Goal: Task Accomplishment & Management: Use online tool/utility

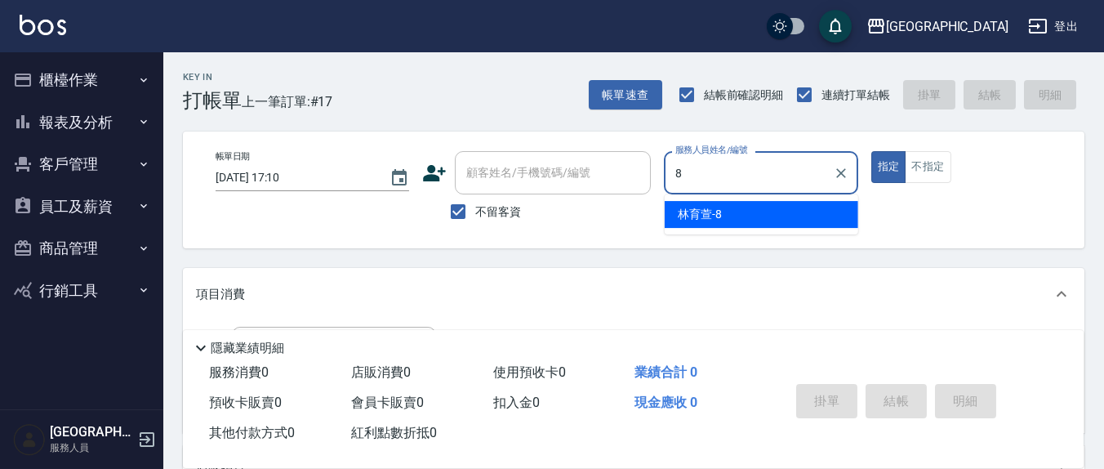
type input "8"
type button "true"
type input "[PERSON_NAME]-8"
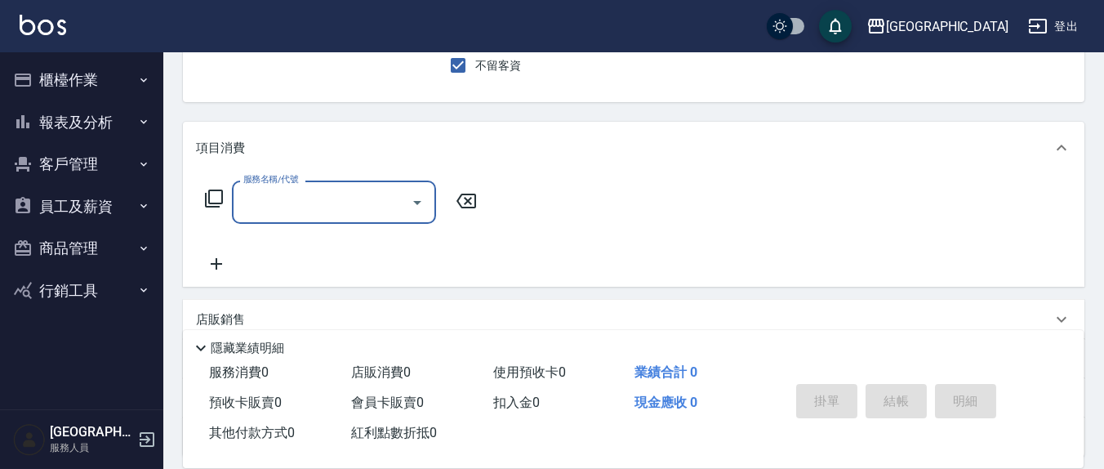
scroll to position [170, 0]
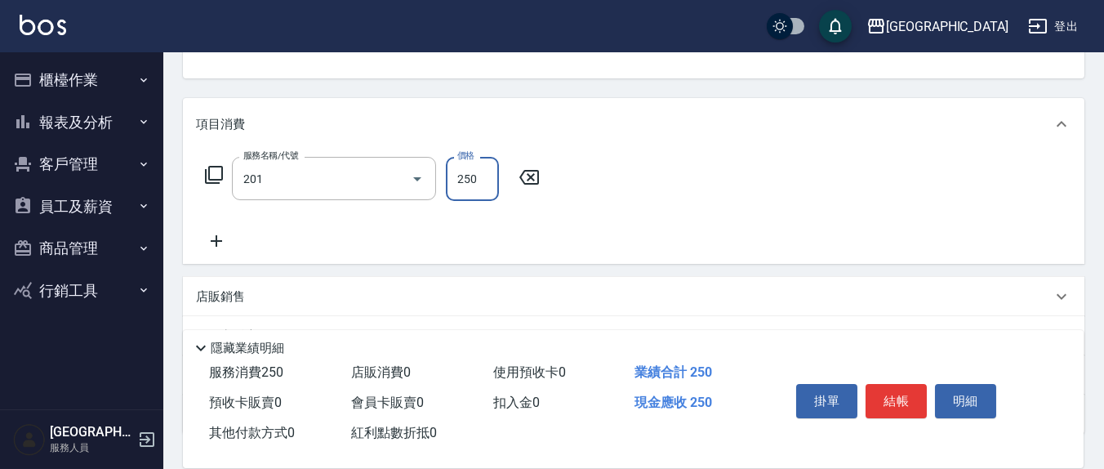
type input "洗髮(201)"
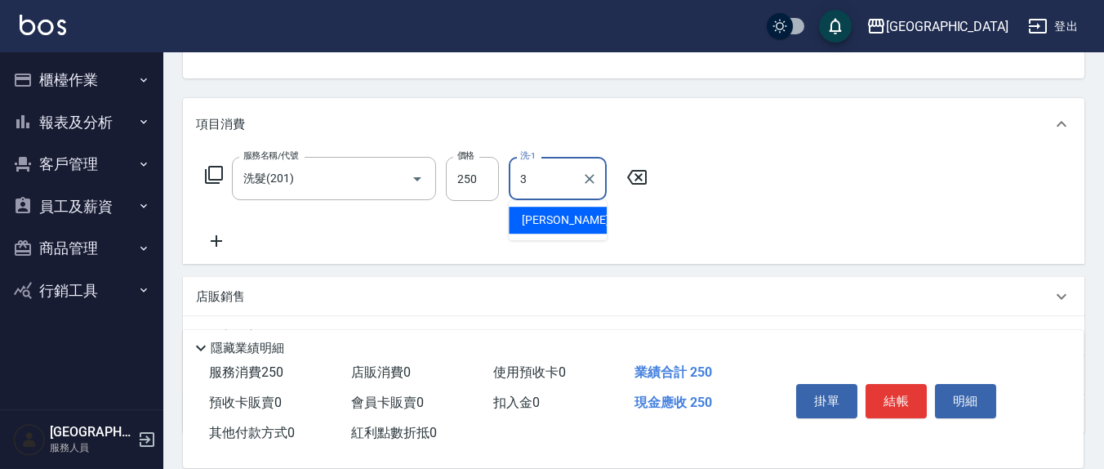
type input "[PERSON_NAME]-3"
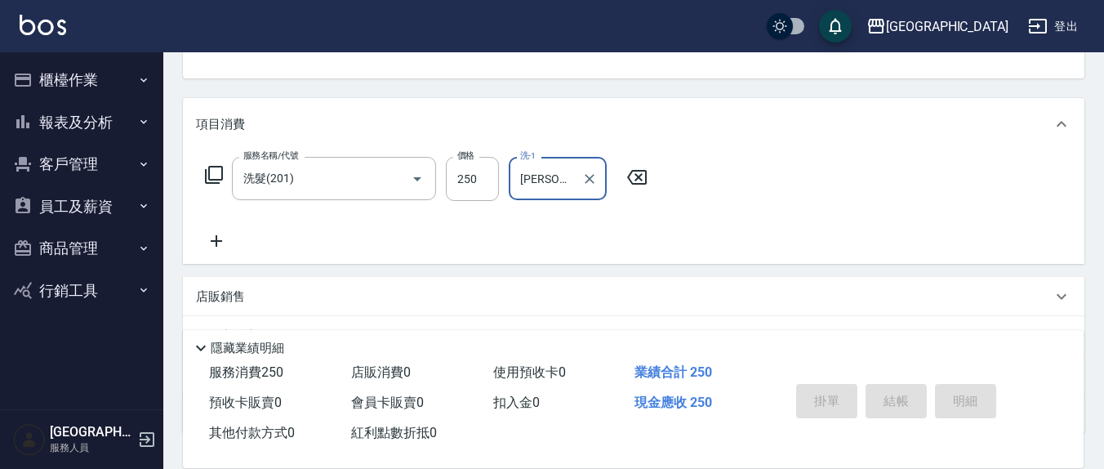
type input "[DATE] 19:52"
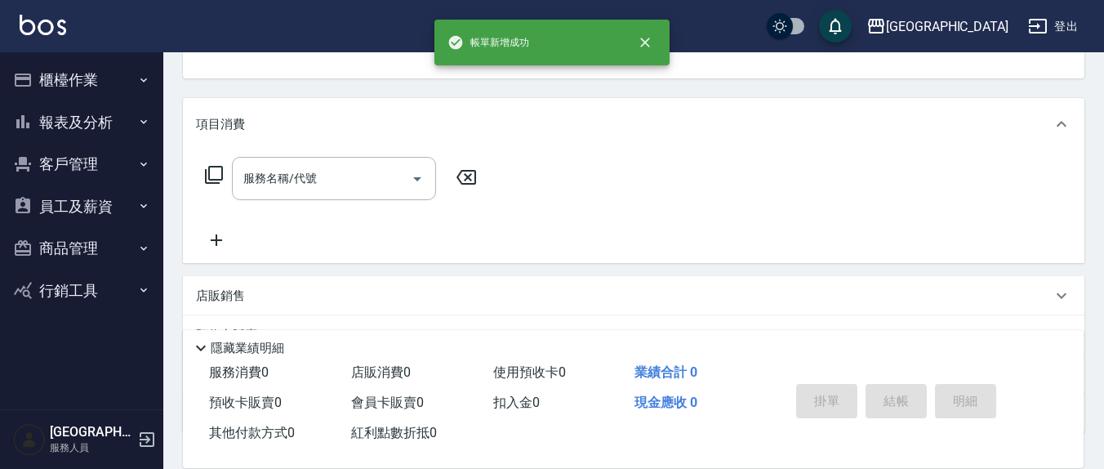
scroll to position [158, 0]
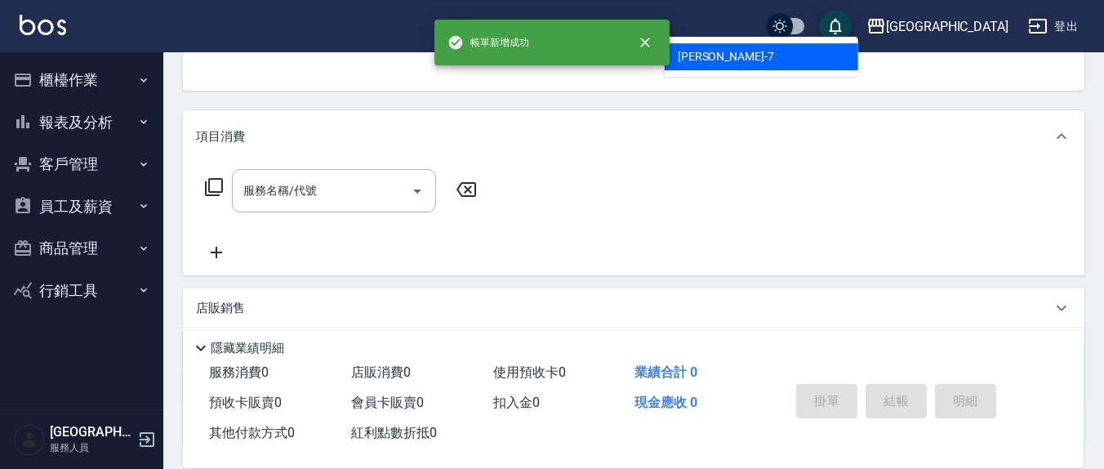
type input "[PERSON_NAME]7"
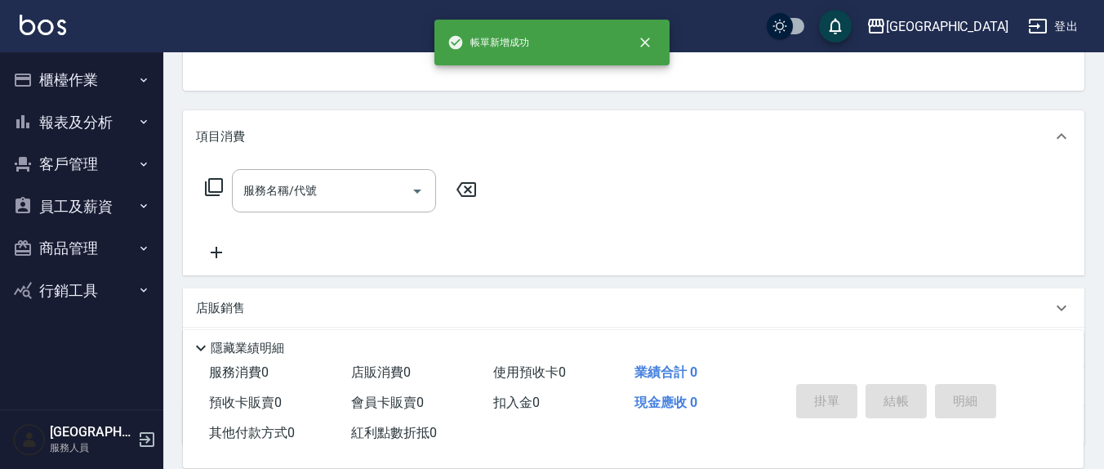
scroll to position [151, 0]
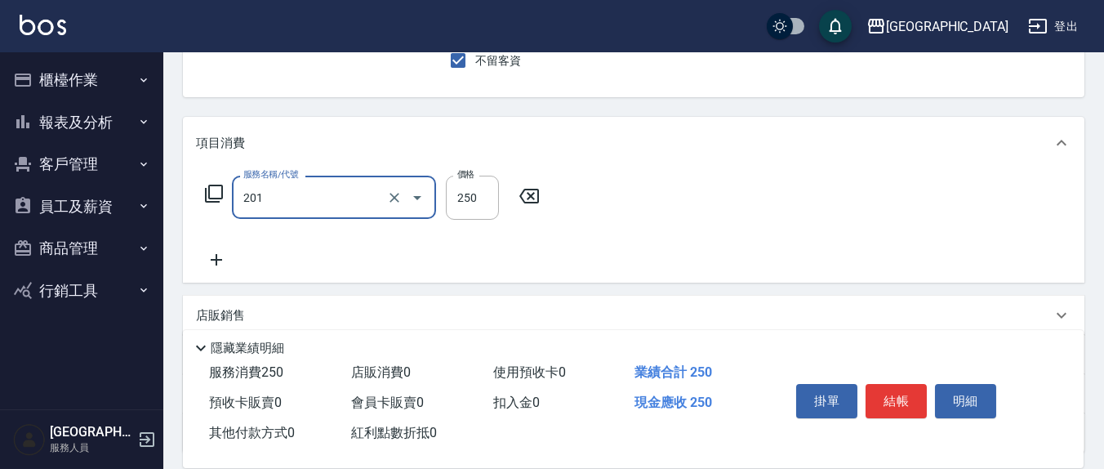
type input "洗髮(201)"
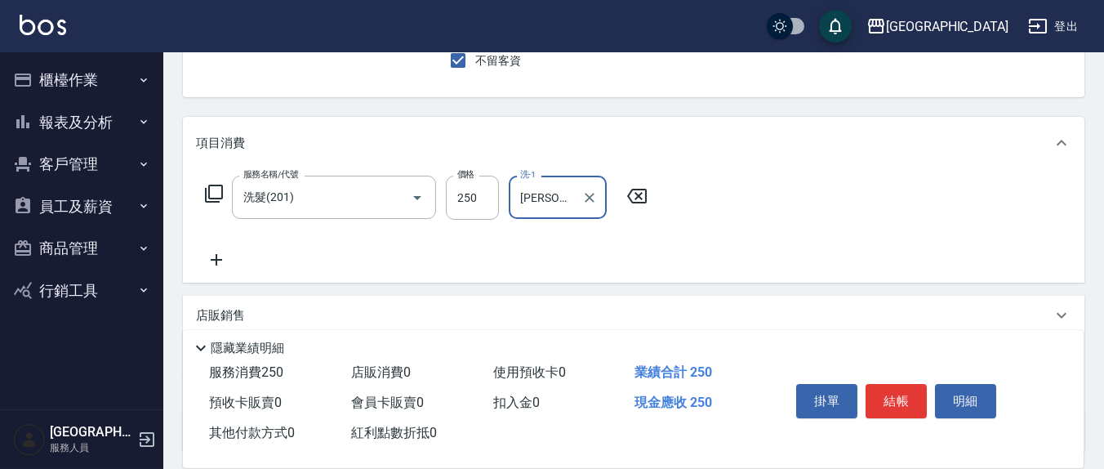
type input "[PERSON_NAME]-21"
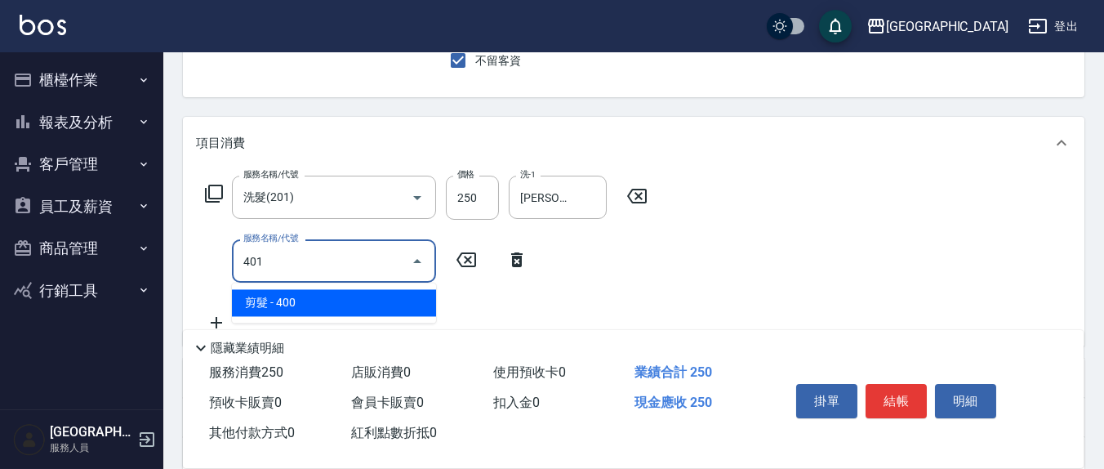
type input "剪髮(401)"
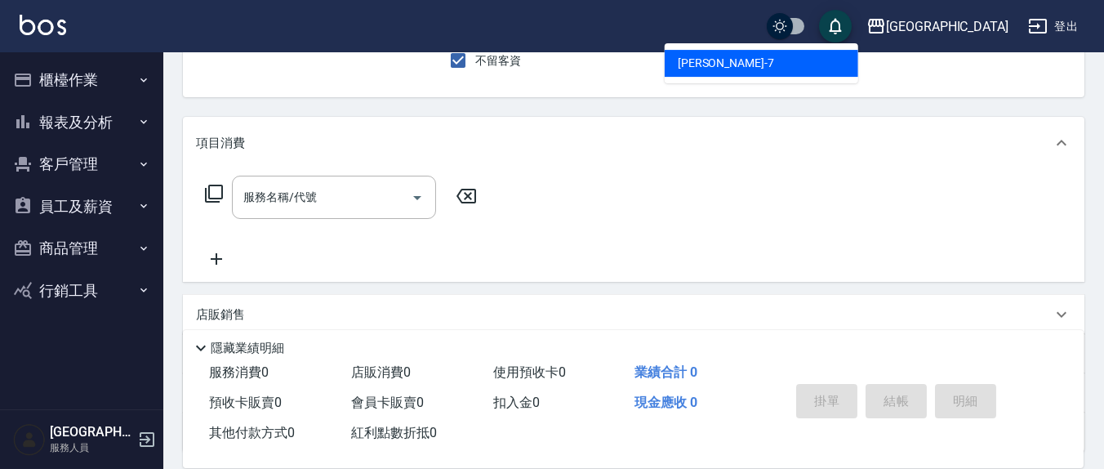
type input "[PERSON_NAME]7"
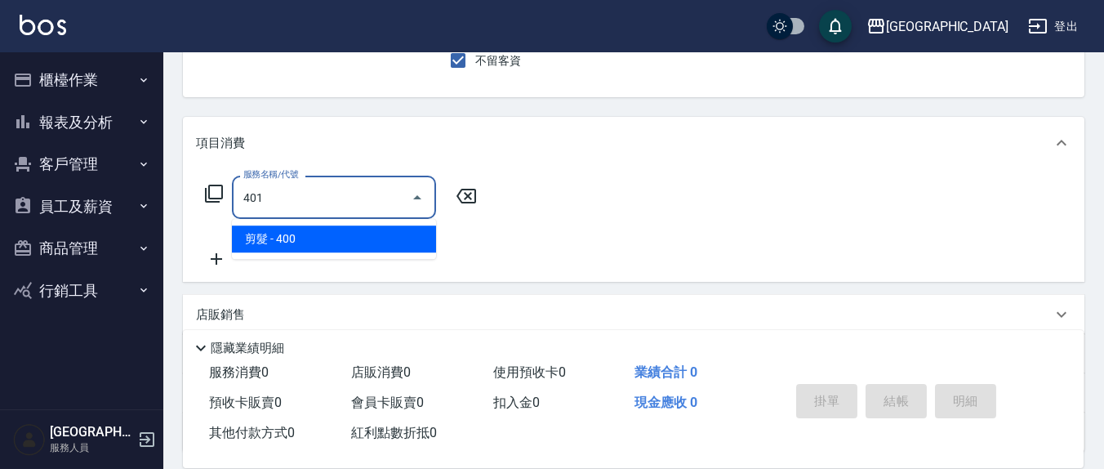
type input "剪髮(401)"
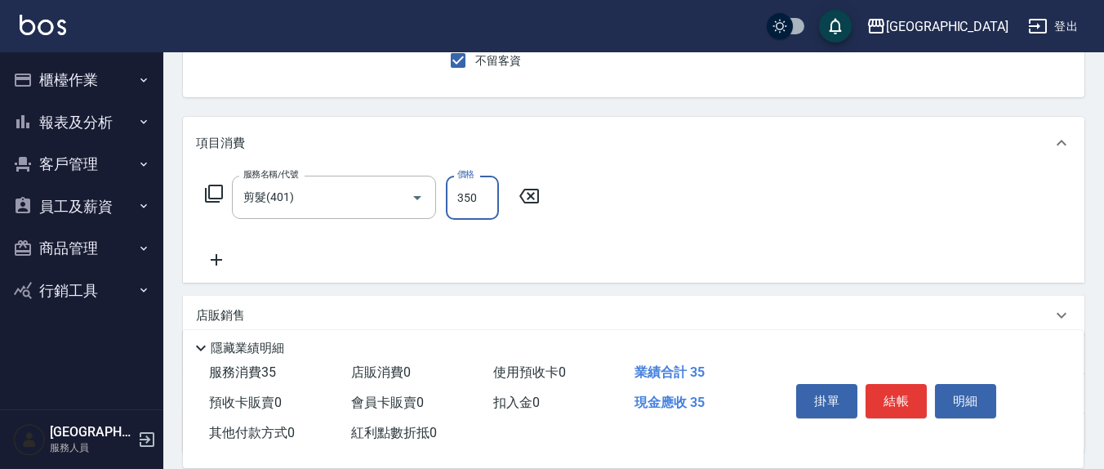
type input "350"
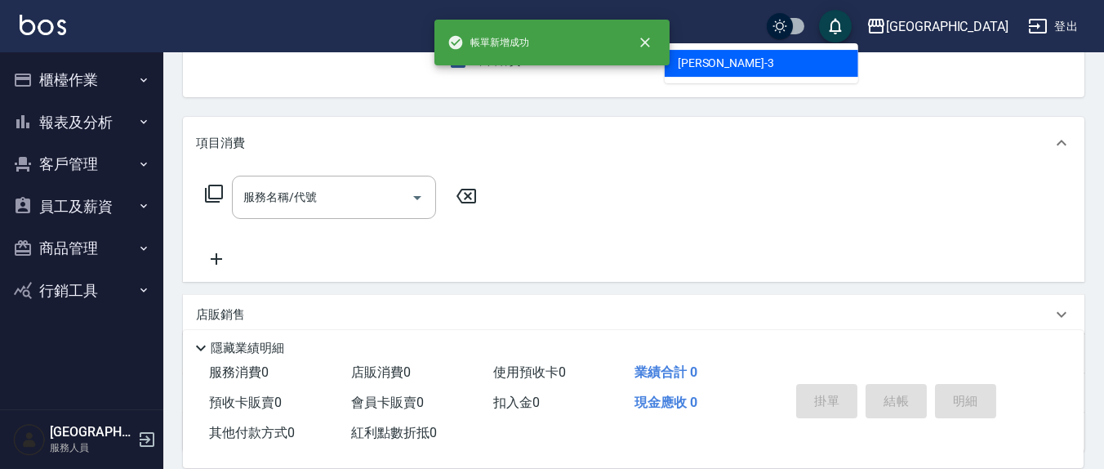
type input "[PERSON_NAME]-3"
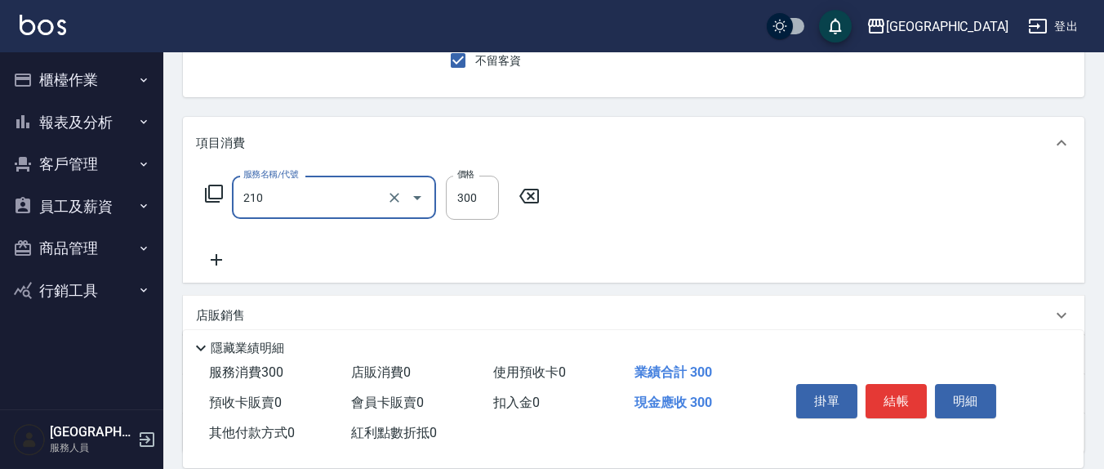
type input "[PERSON_NAME]洗髮精(210)"
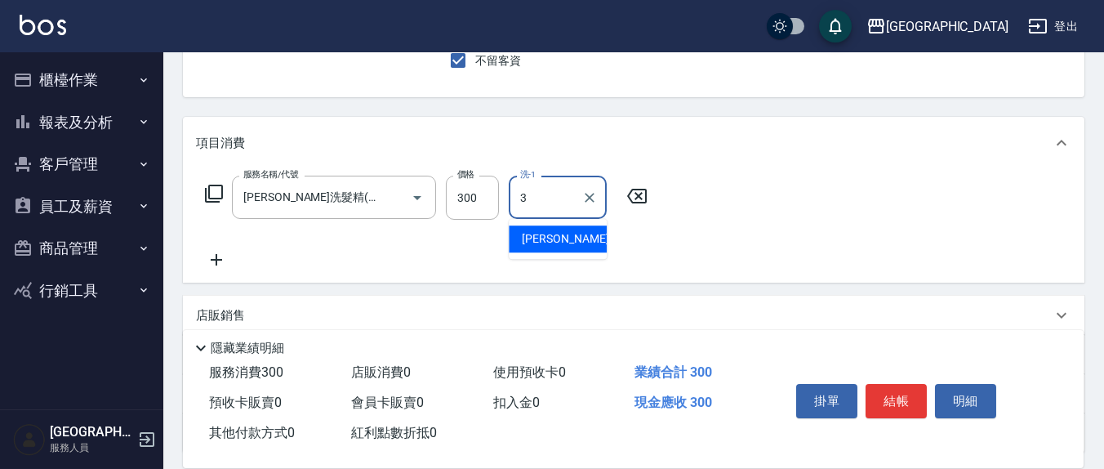
type input "[PERSON_NAME]-3"
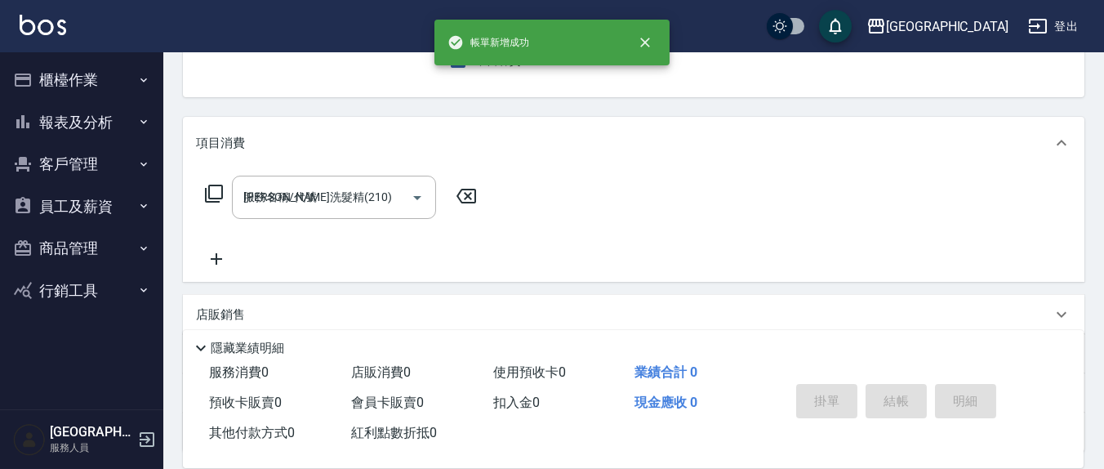
type input "[DATE] 19:53"
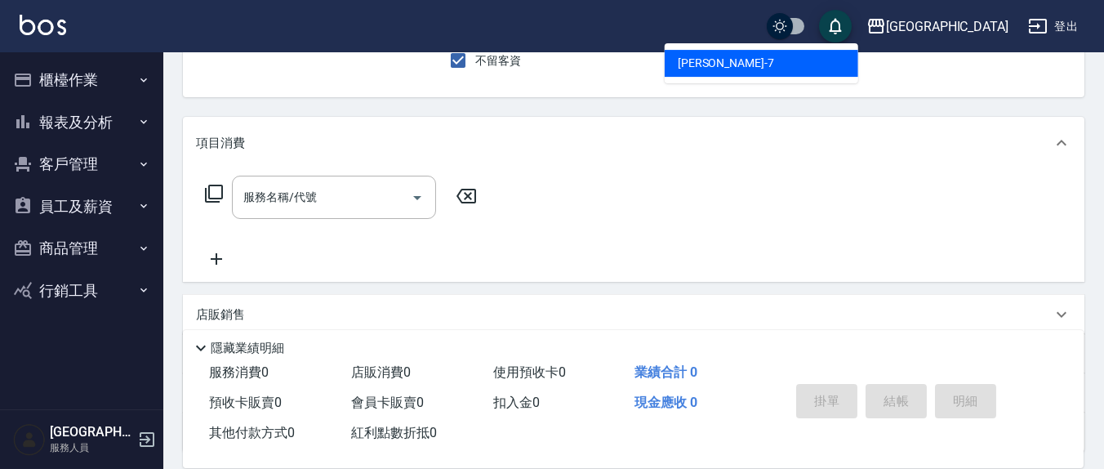
type input "[PERSON_NAME]7"
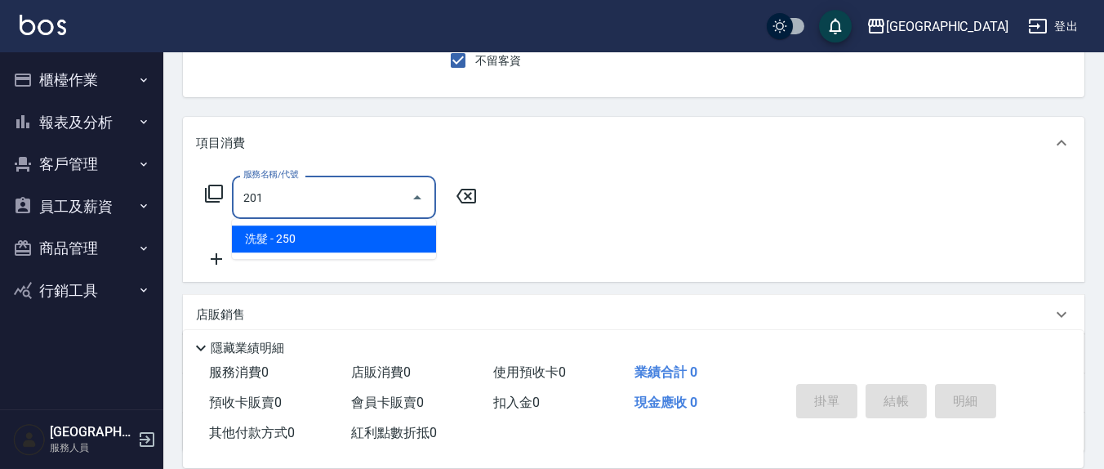
type input "洗髮(201)"
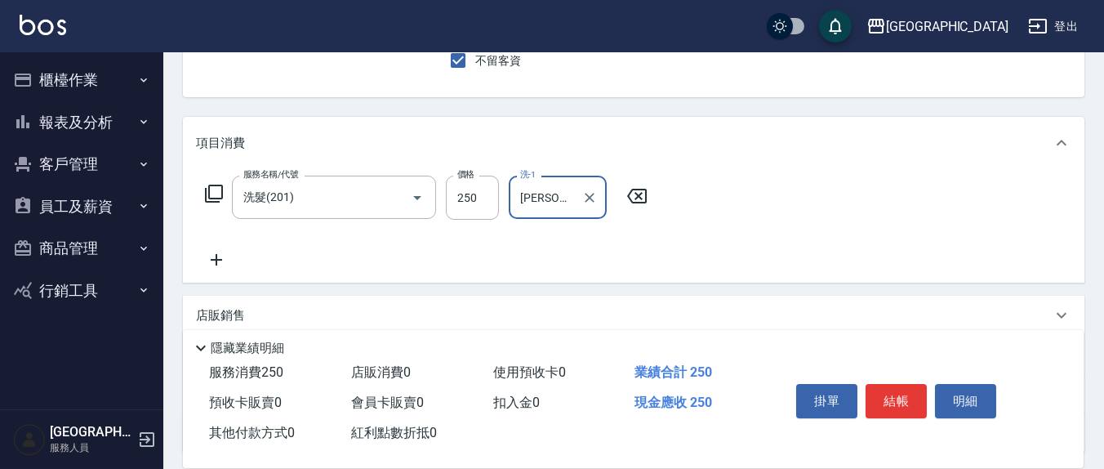
type input "[PERSON_NAME]-8"
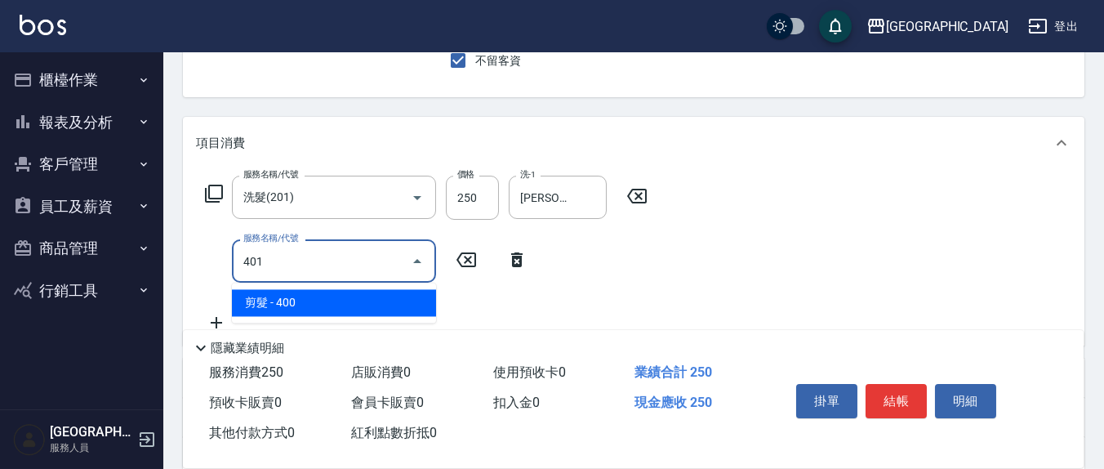
type input "剪髮(401)"
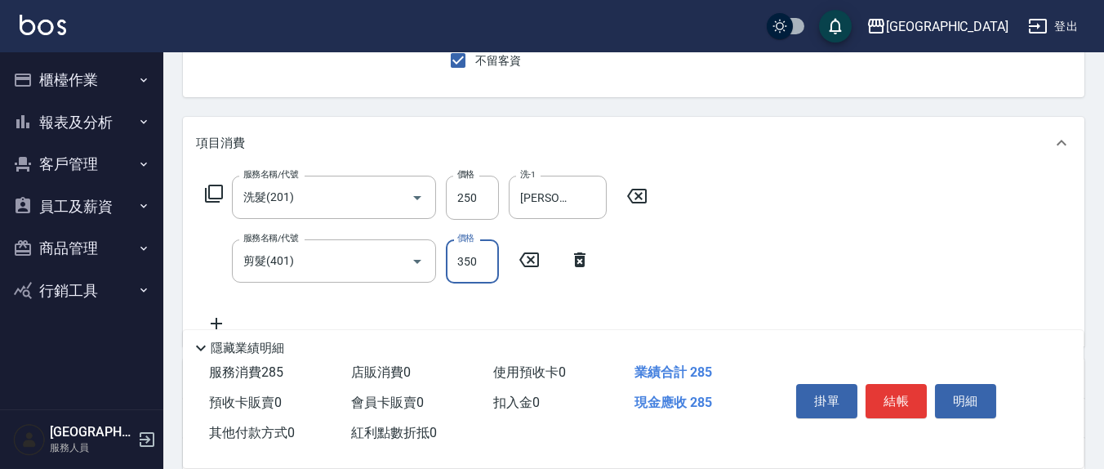
type input "350"
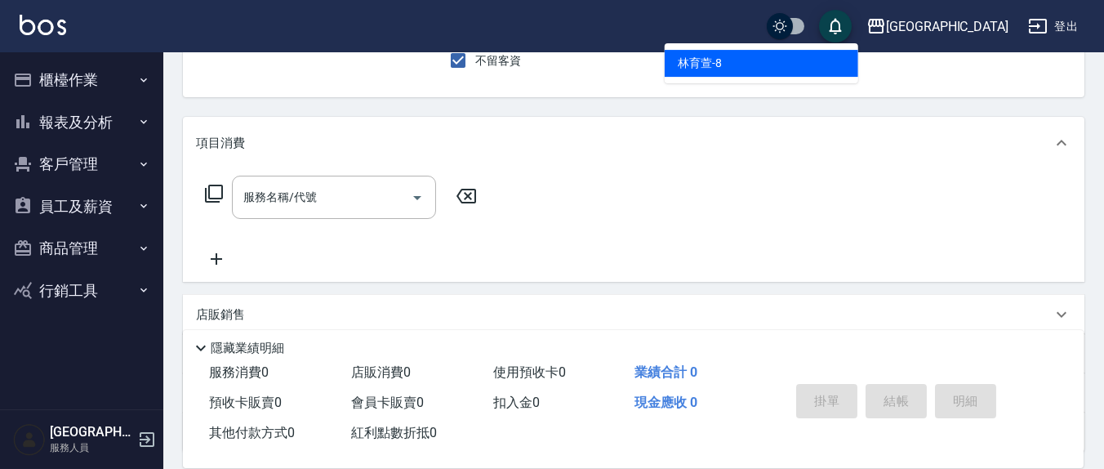
type input "[PERSON_NAME]-8"
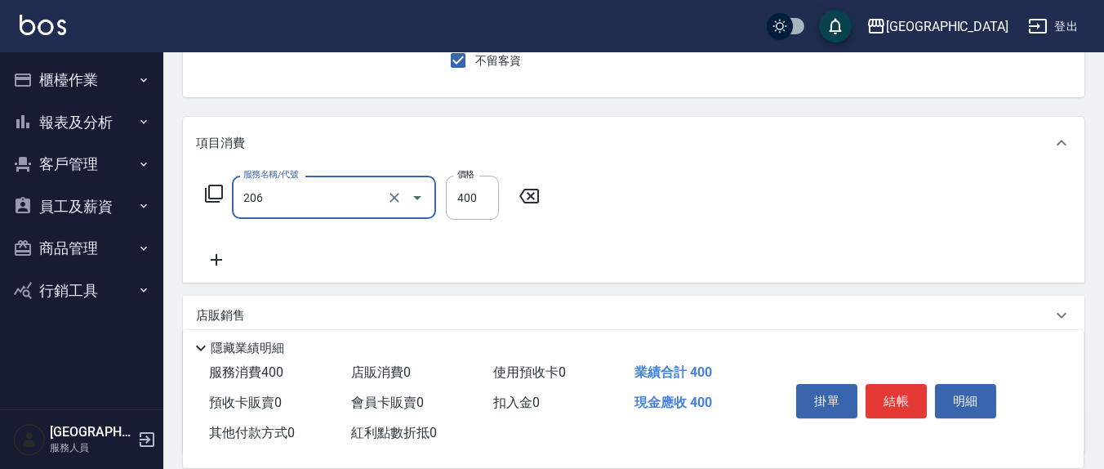
type input "健康洗(206)"
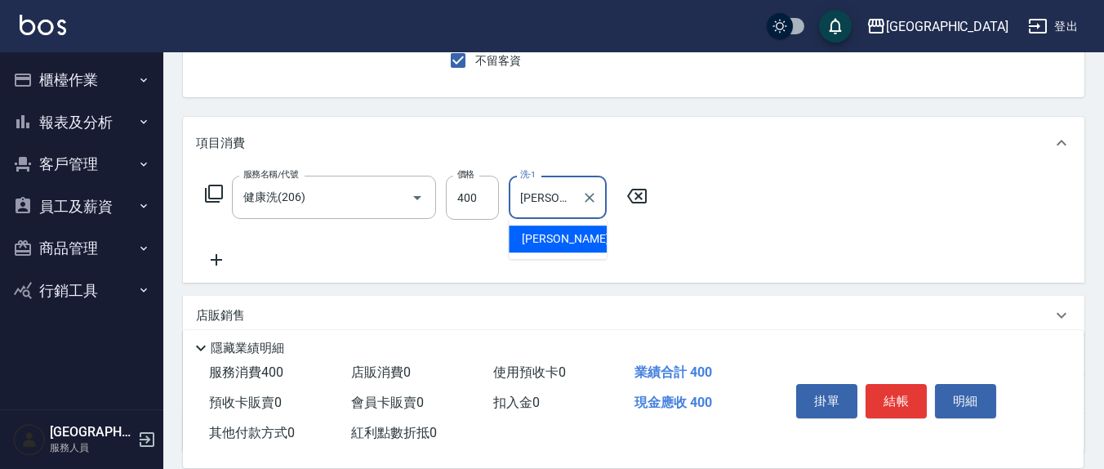
type input "[PERSON_NAME]-21"
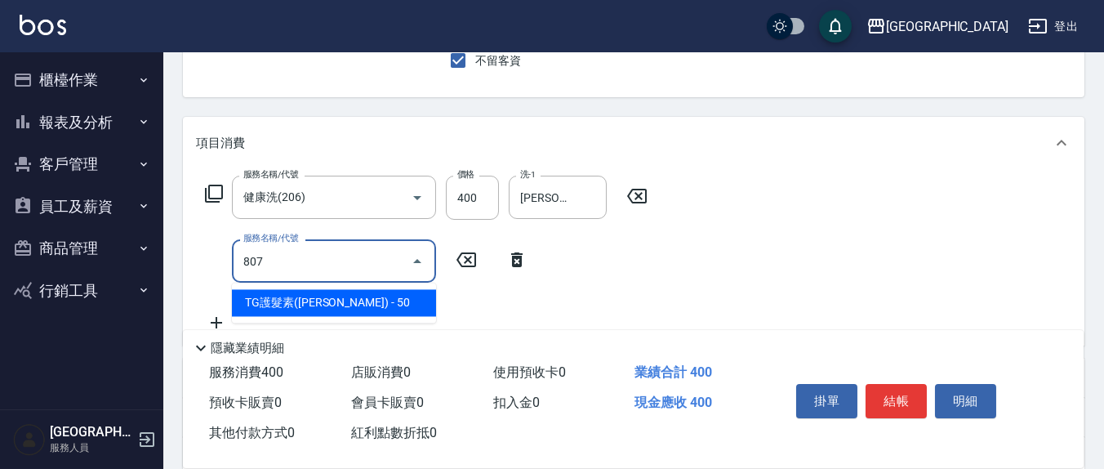
type input "TG護髮素(潤絲)(807)"
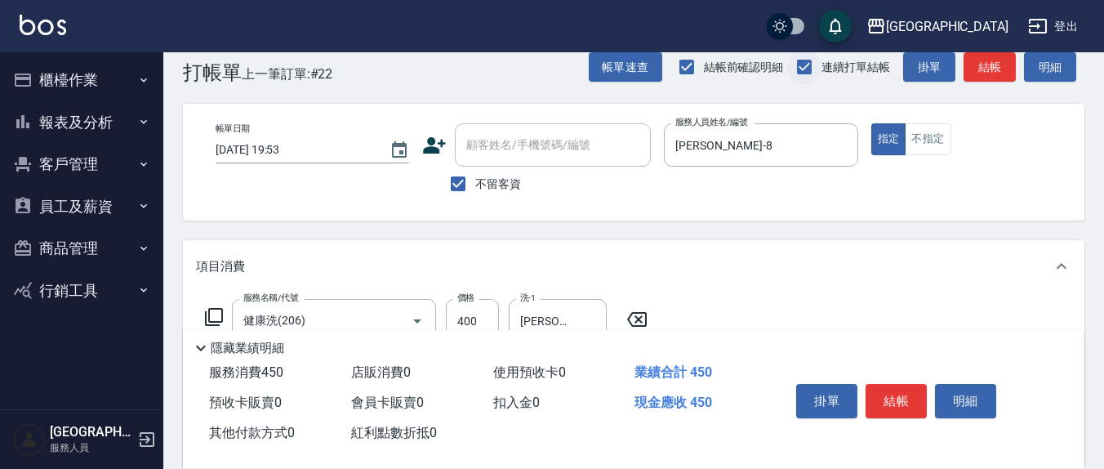
scroll to position [0, 0]
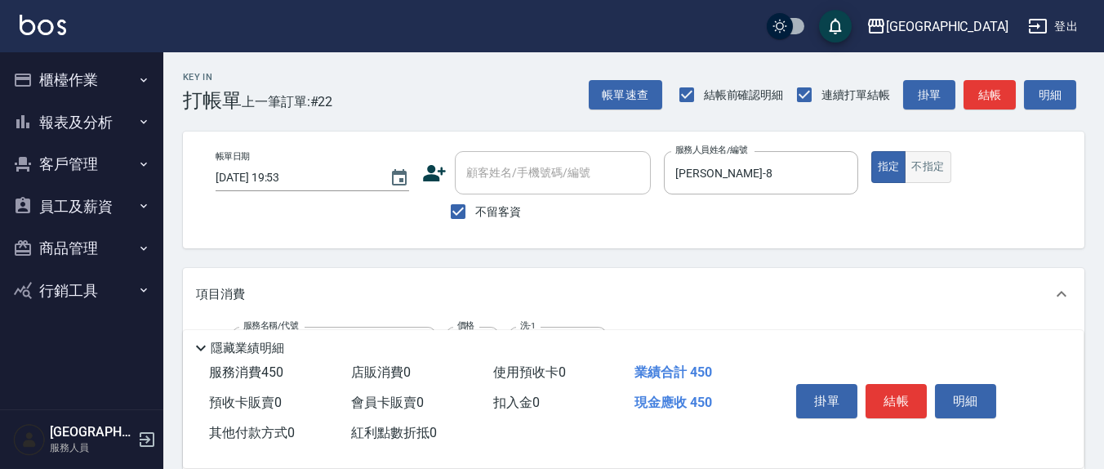
type input "[PERSON_NAME]-21"
click at [937, 171] on button "不指定" at bounding box center [927, 167] width 46 height 32
type button "false"
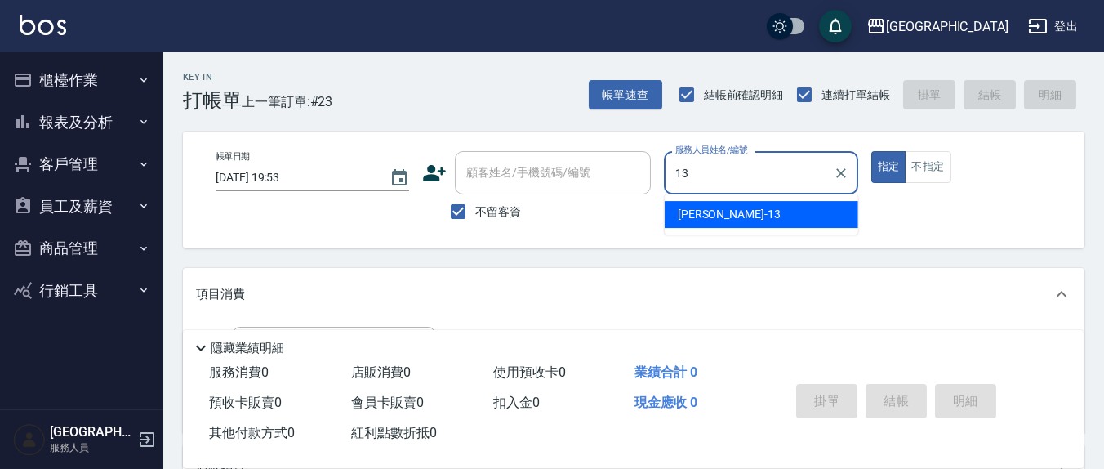
type input "[PERSON_NAME]-13"
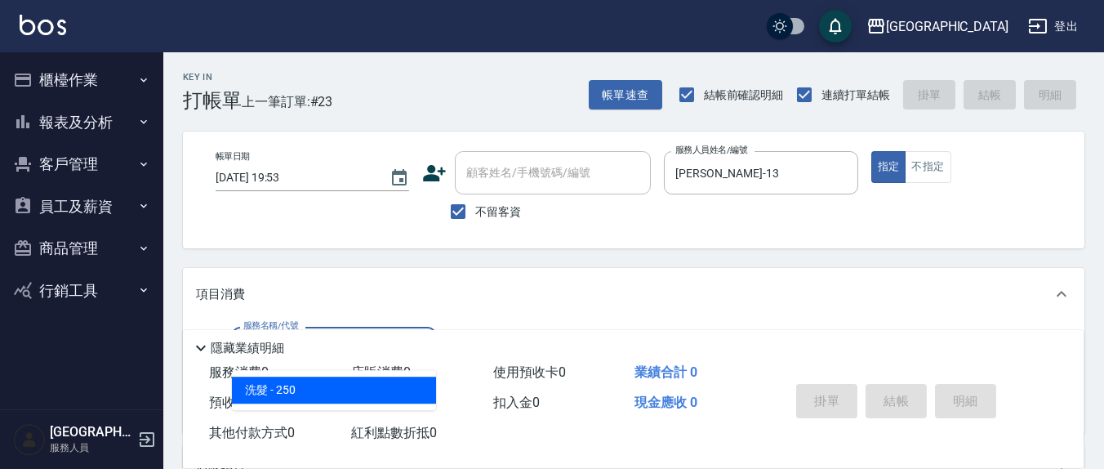
type input "洗髮(201)"
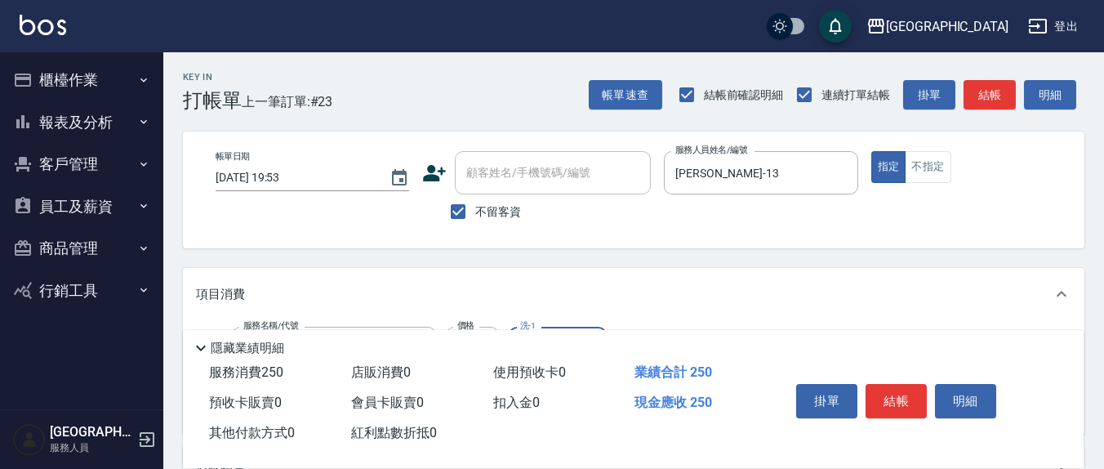
type input "[PERSON_NAME]-21"
type input "剪髮(401)"
type input "350"
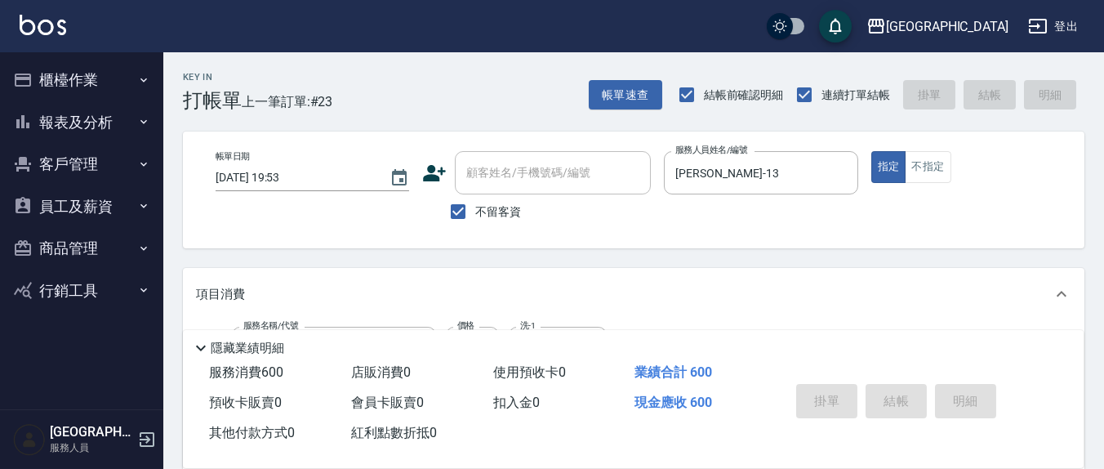
type input "[DATE] 20:02"
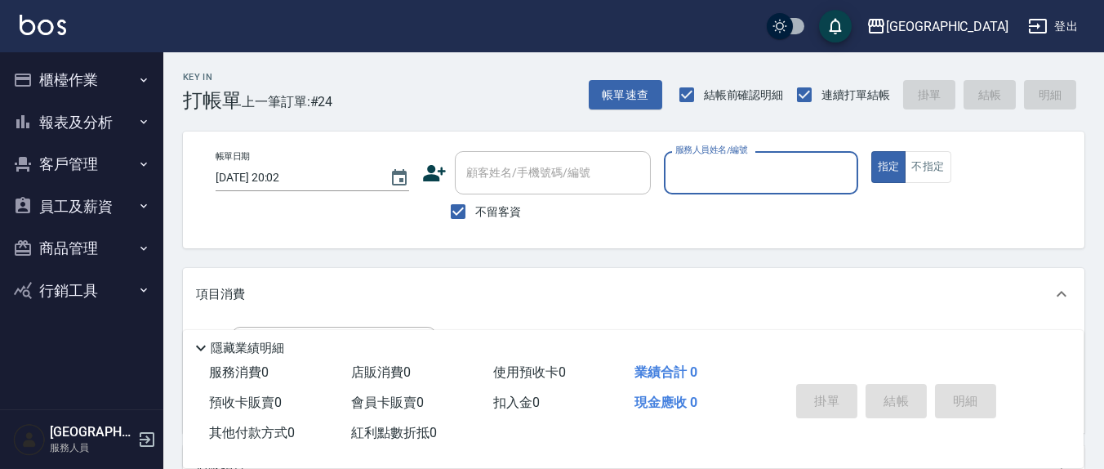
click at [96, 73] on button "櫃檯作業" at bounding box center [82, 80] width 150 height 42
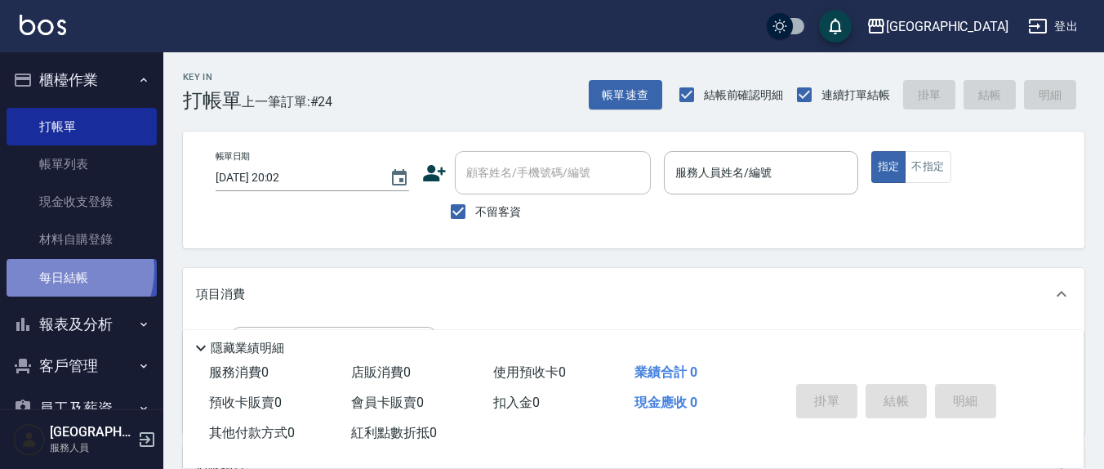
click at [60, 269] on link "每日結帳" at bounding box center [82, 278] width 150 height 38
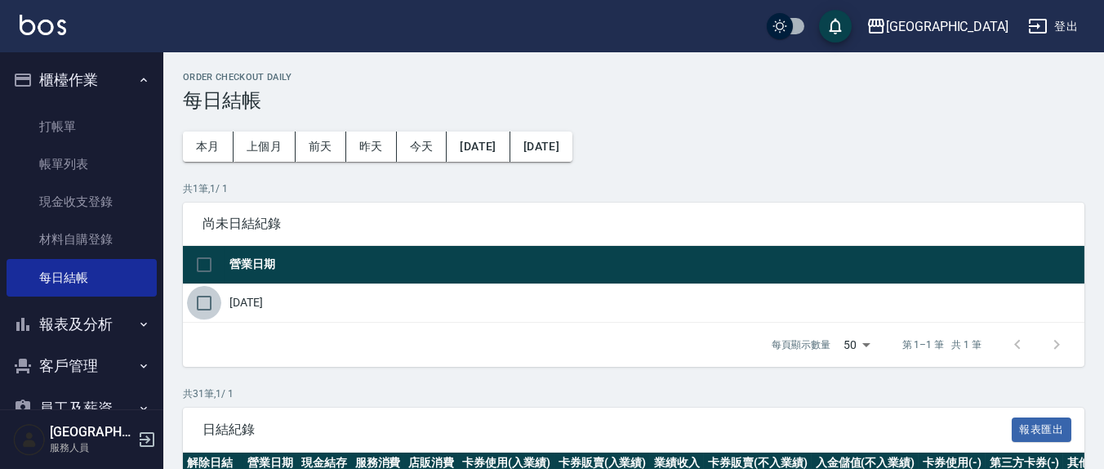
click at [213, 296] on input "checkbox" at bounding box center [204, 303] width 34 height 34
checkbox input "true"
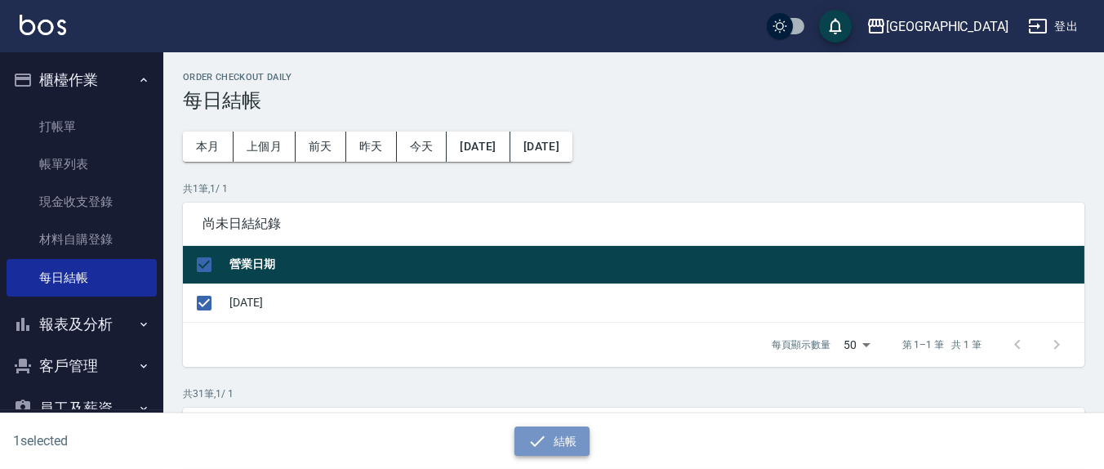
drag, startPoint x: 556, startPoint y: 445, endPoint x: 547, endPoint y: 444, distance: 9.0
click at [555, 446] on button "結帳" at bounding box center [552, 441] width 76 height 30
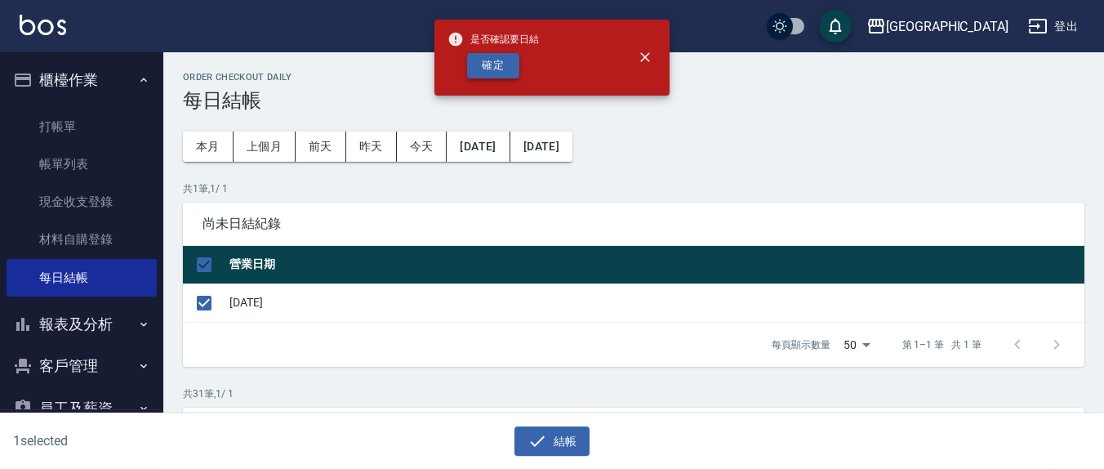
click at [484, 60] on button "確定" at bounding box center [493, 65] width 52 height 25
checkbox input "false"
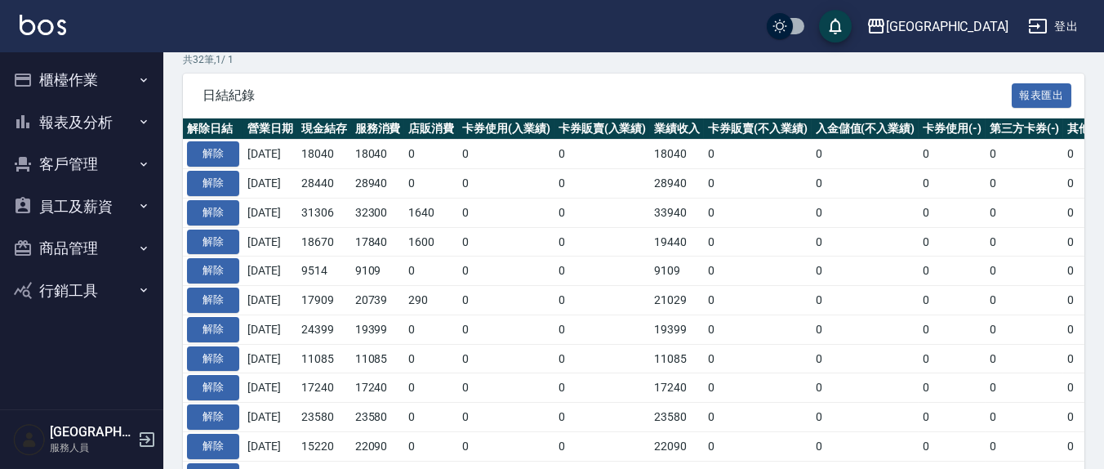
scroll to position [340, 0]
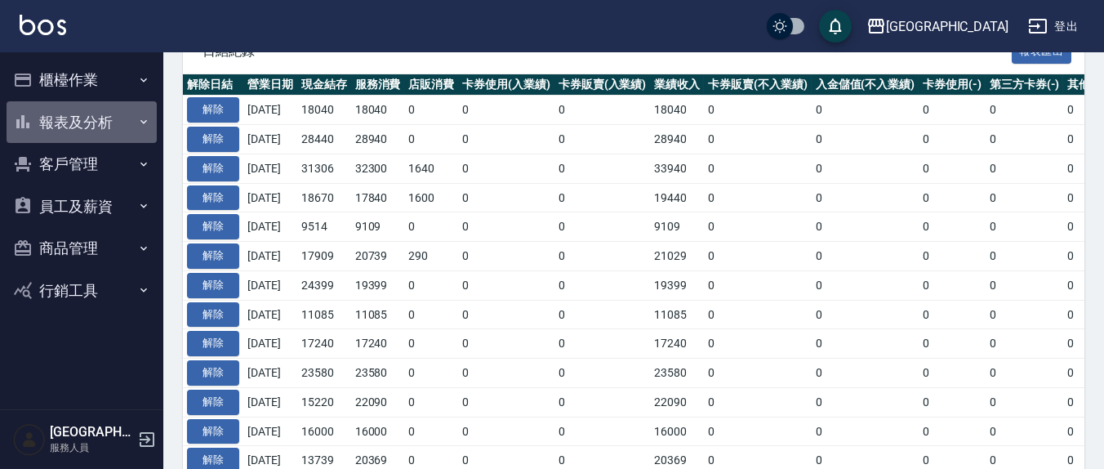
click at [51, 129] on button "報表及分析" at bounding box center [82, 122] width 150 height 42
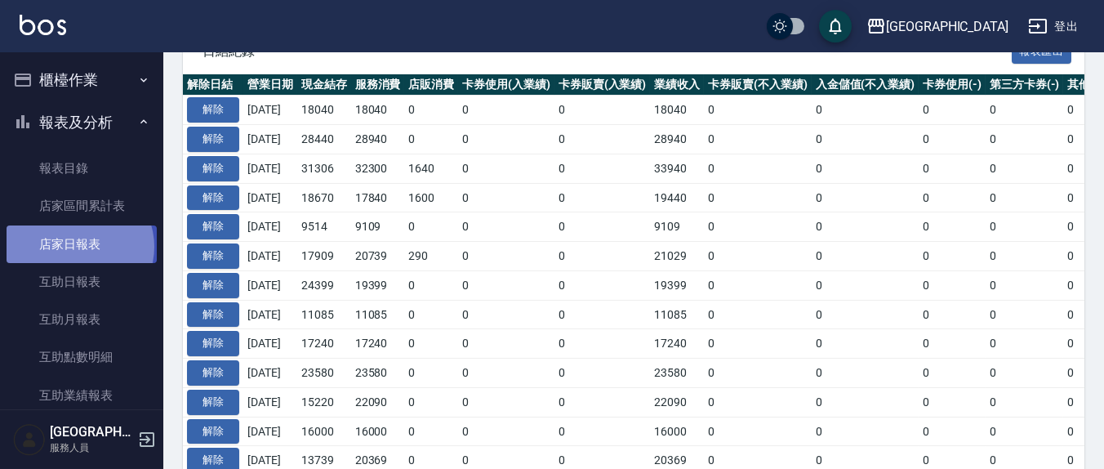
click at [78, 246] on link "店家日報表" at bounding box center [82, 244] width 150 height 38
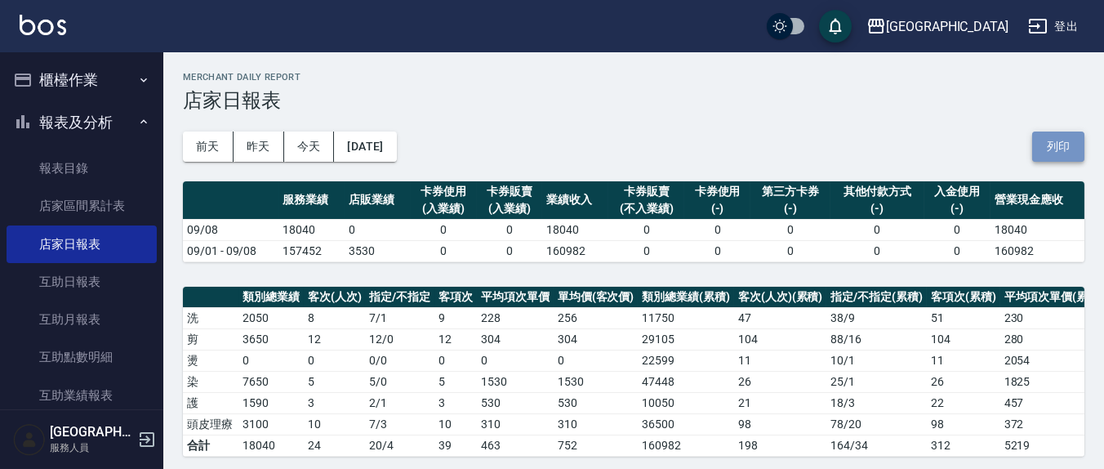
click at [1058, 149] on button "列印" at bounding box center [1058, 146] width 52 height 30
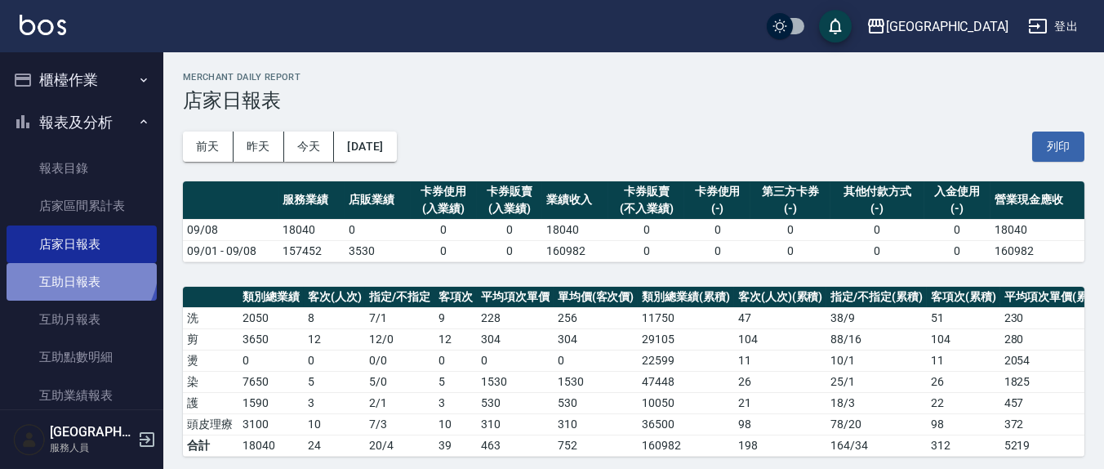
click at [78, 267] on link "互助日報表" at bounding box center [82, 282] width 150 height 38
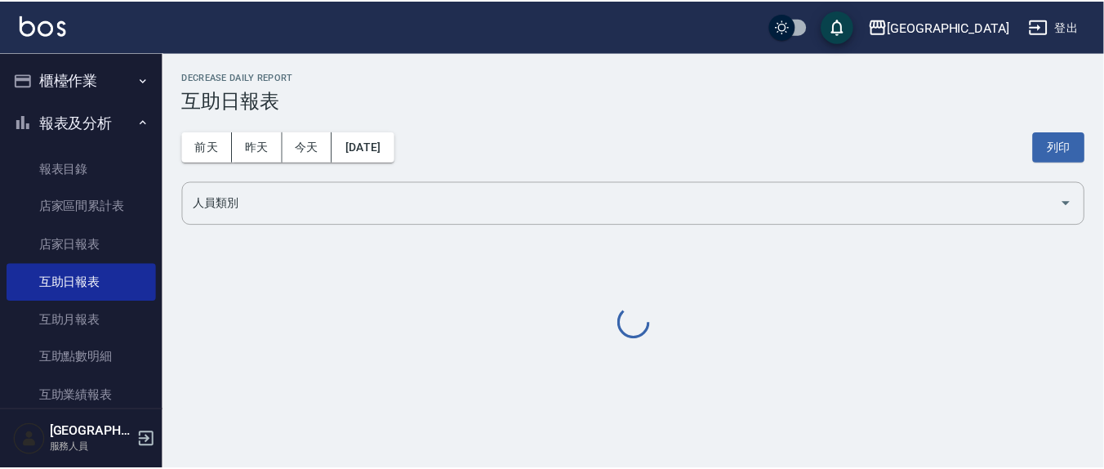
scroll to position [170, 0]
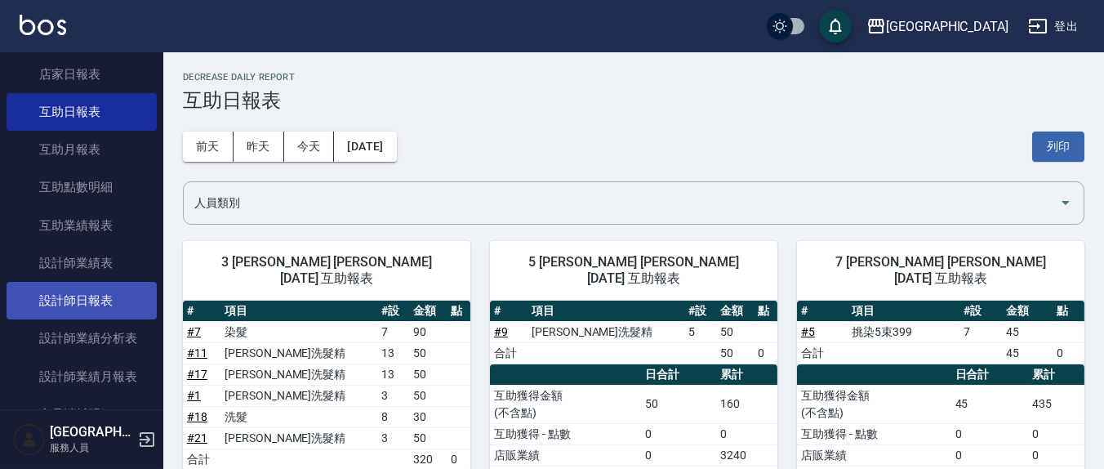
click at [98, 309] on link "設計師日報表" at bounding box center [82, 301] width 150 height 38
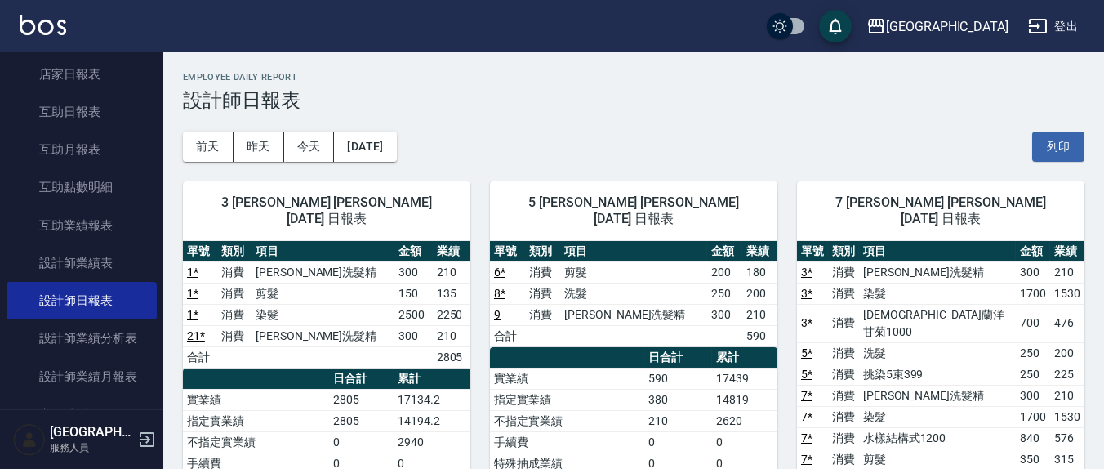
drag, startPoint x: 1073, startPoint y: 135, endPoint x: 891, endPoint y: 378, distance: 304.3
click at [1074, 134] on button "列印" at bounding box center [1058, 146] width 52 height 30
